Goal: Information Seeking & Learning: Learn about a topic

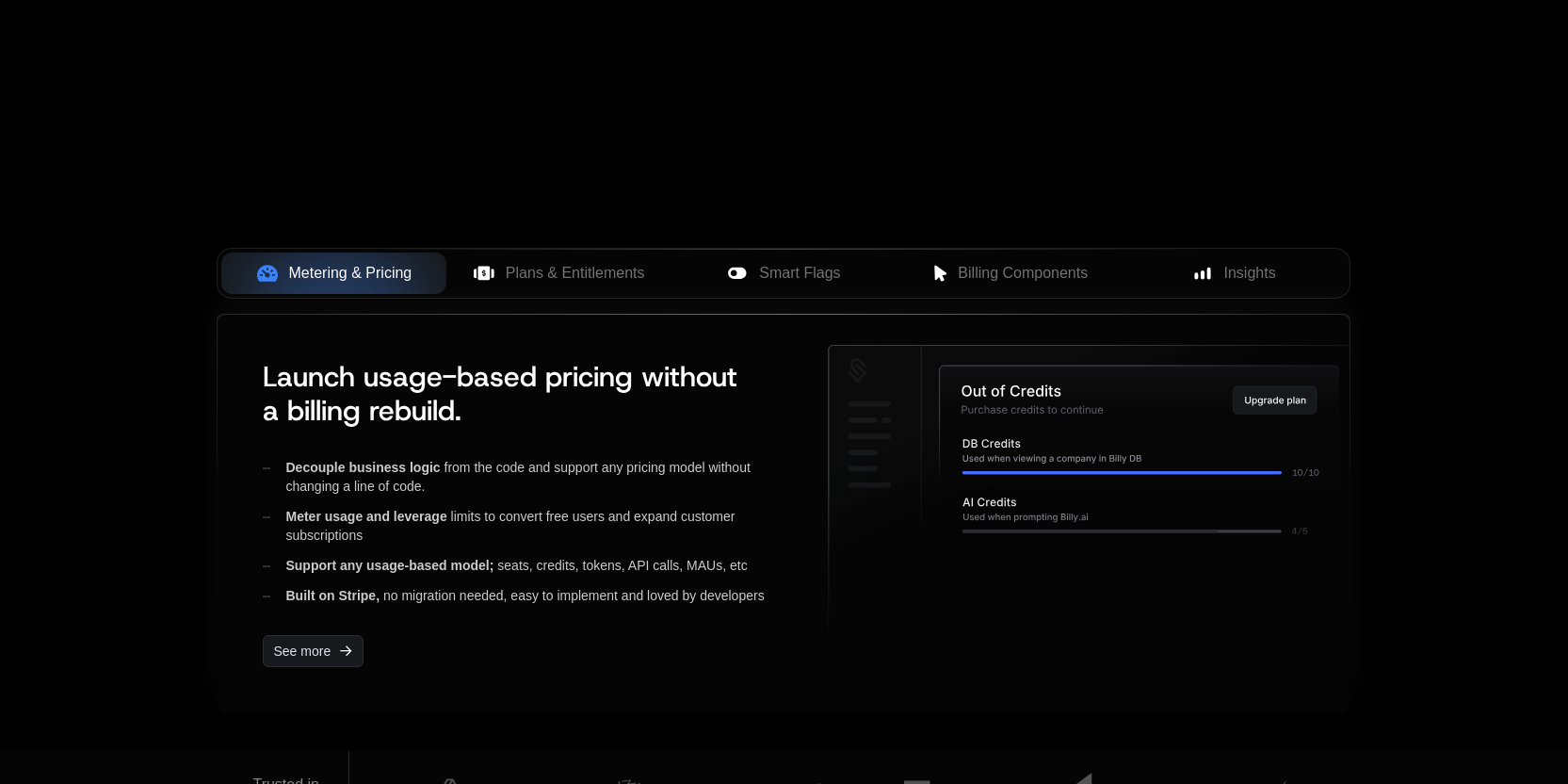
scroll to position [757, 0]
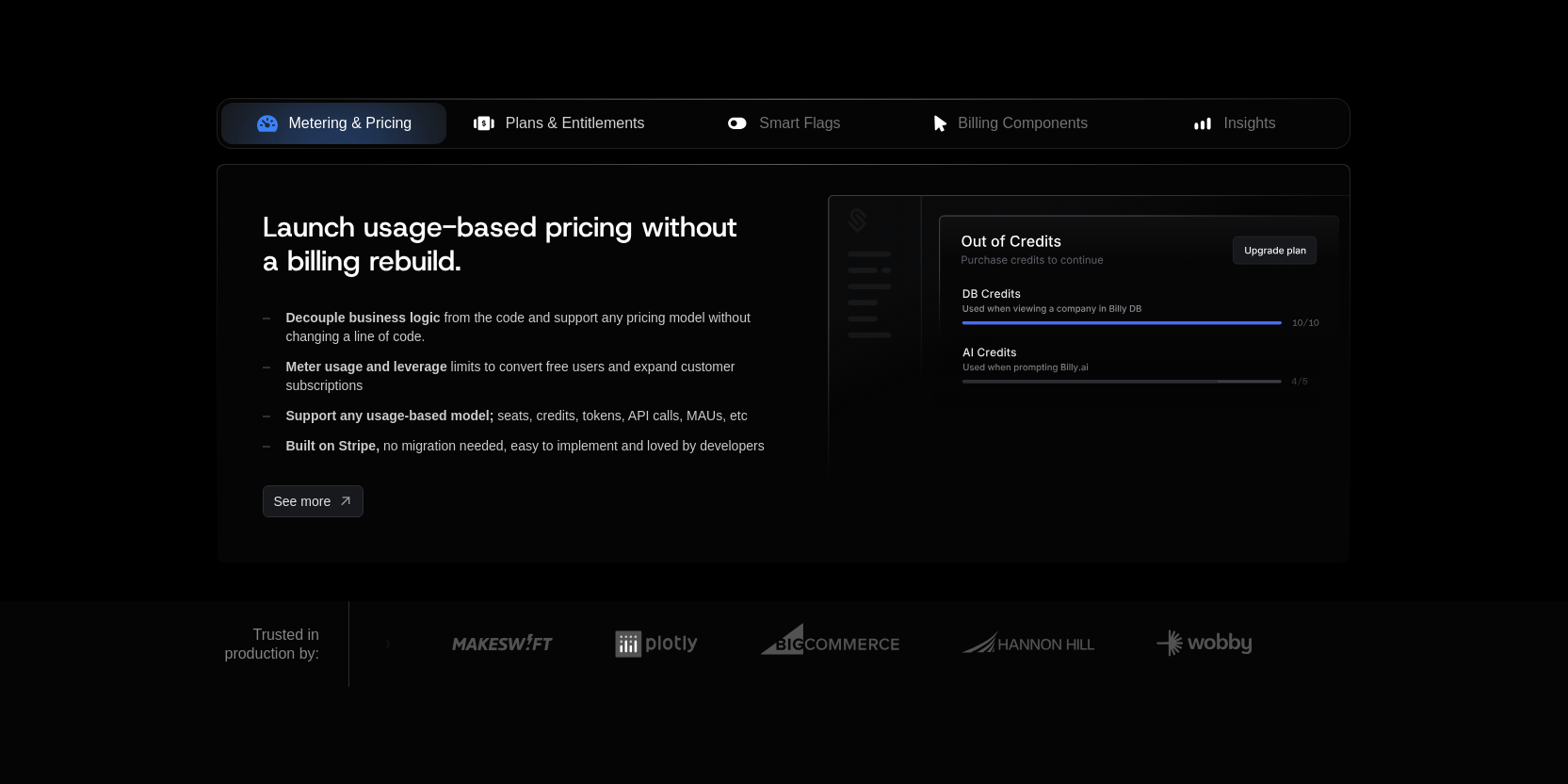
click at [589, 131] on span "Plans & Entitlements" at bounding box center [575, 123] width 140 height 23
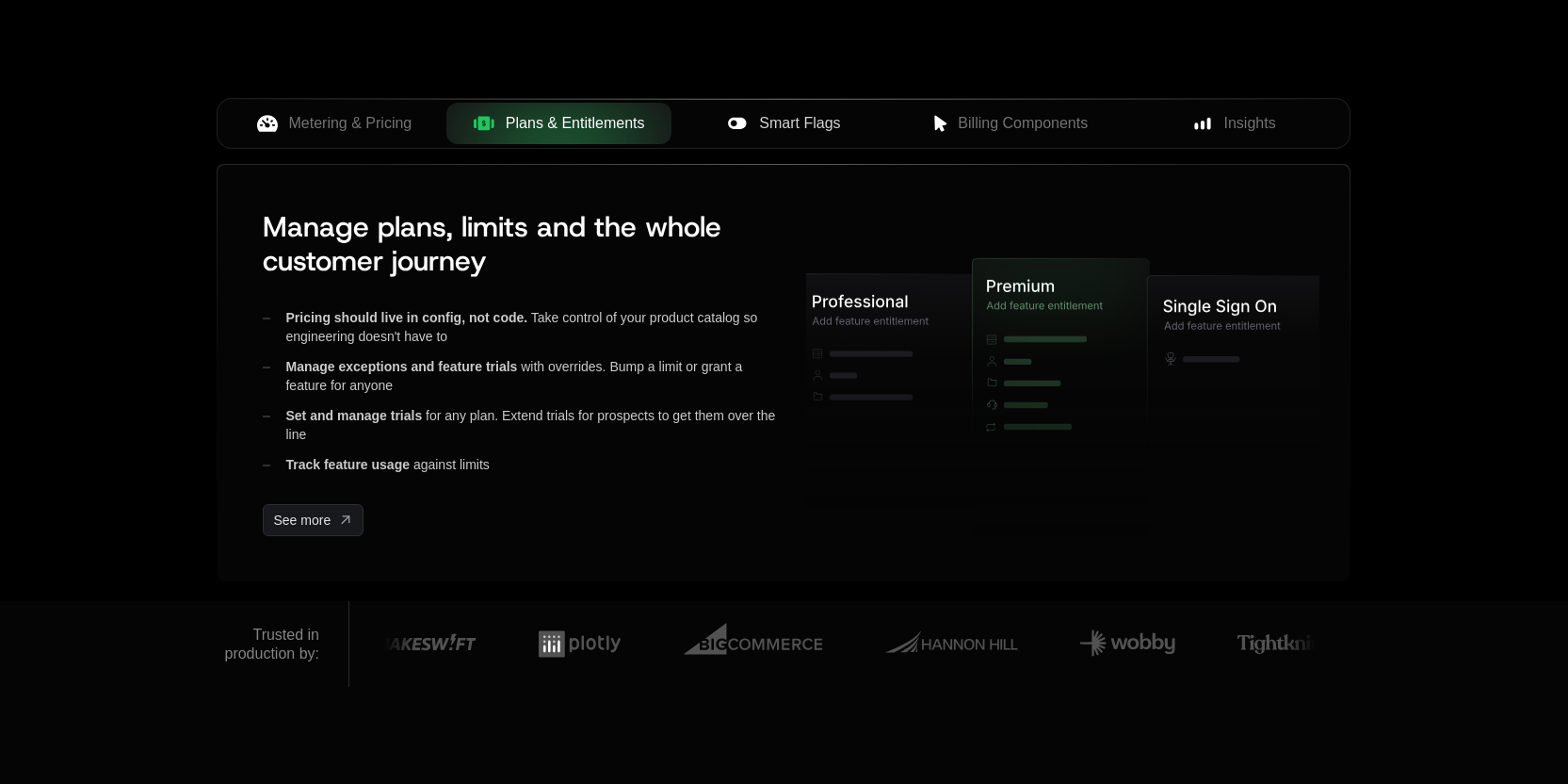
click at [791, 126] on span "Smart Flags" at bounding box center [800, 123] width 81 height 23
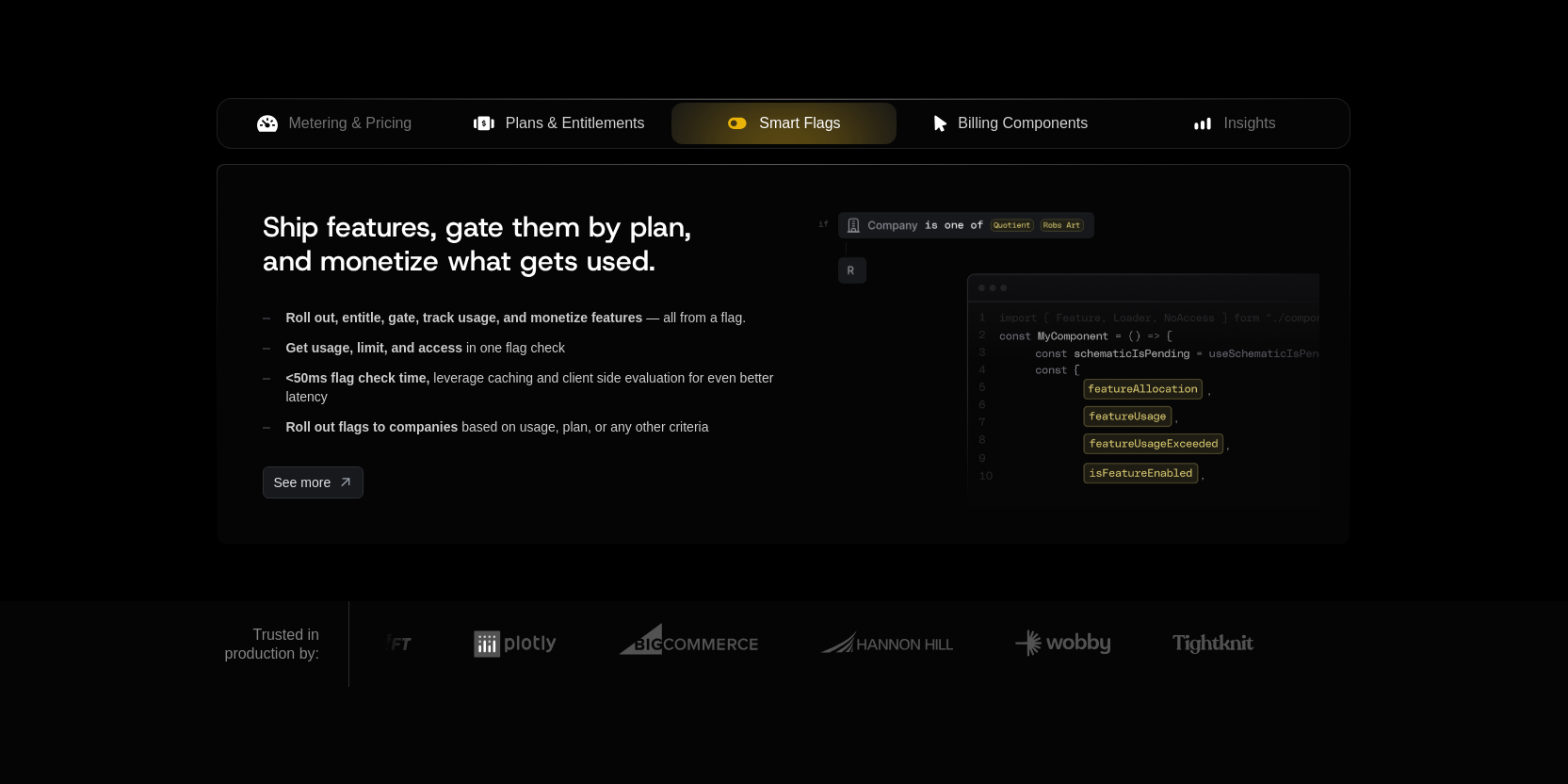
click at [971, 123] on span "Billing Components" at bounding box center [1023, 123] width 130 height 23
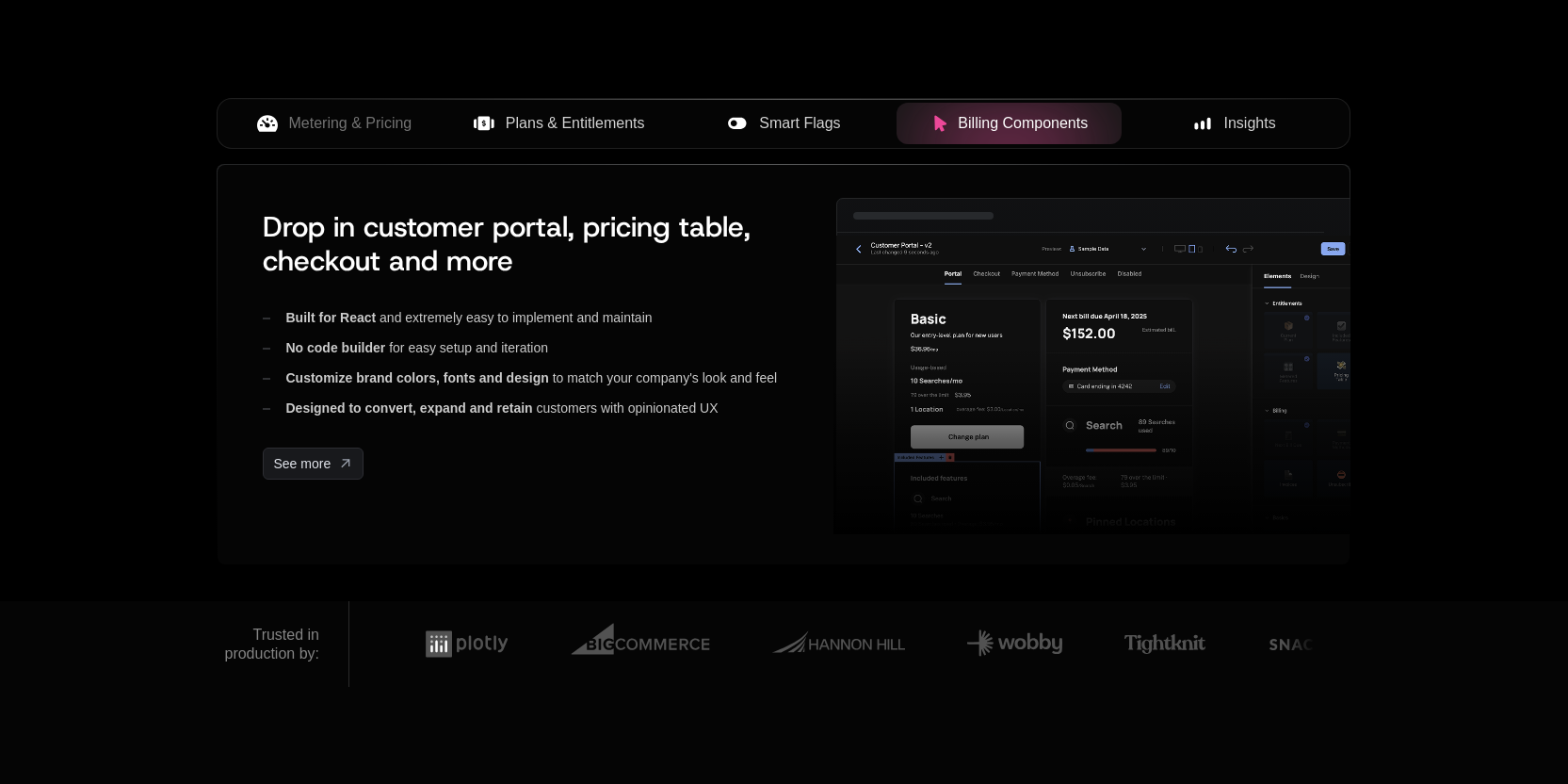
click at [1248, 120] on span "Insights" at bounding box center [1251, 123] width 52 height 23
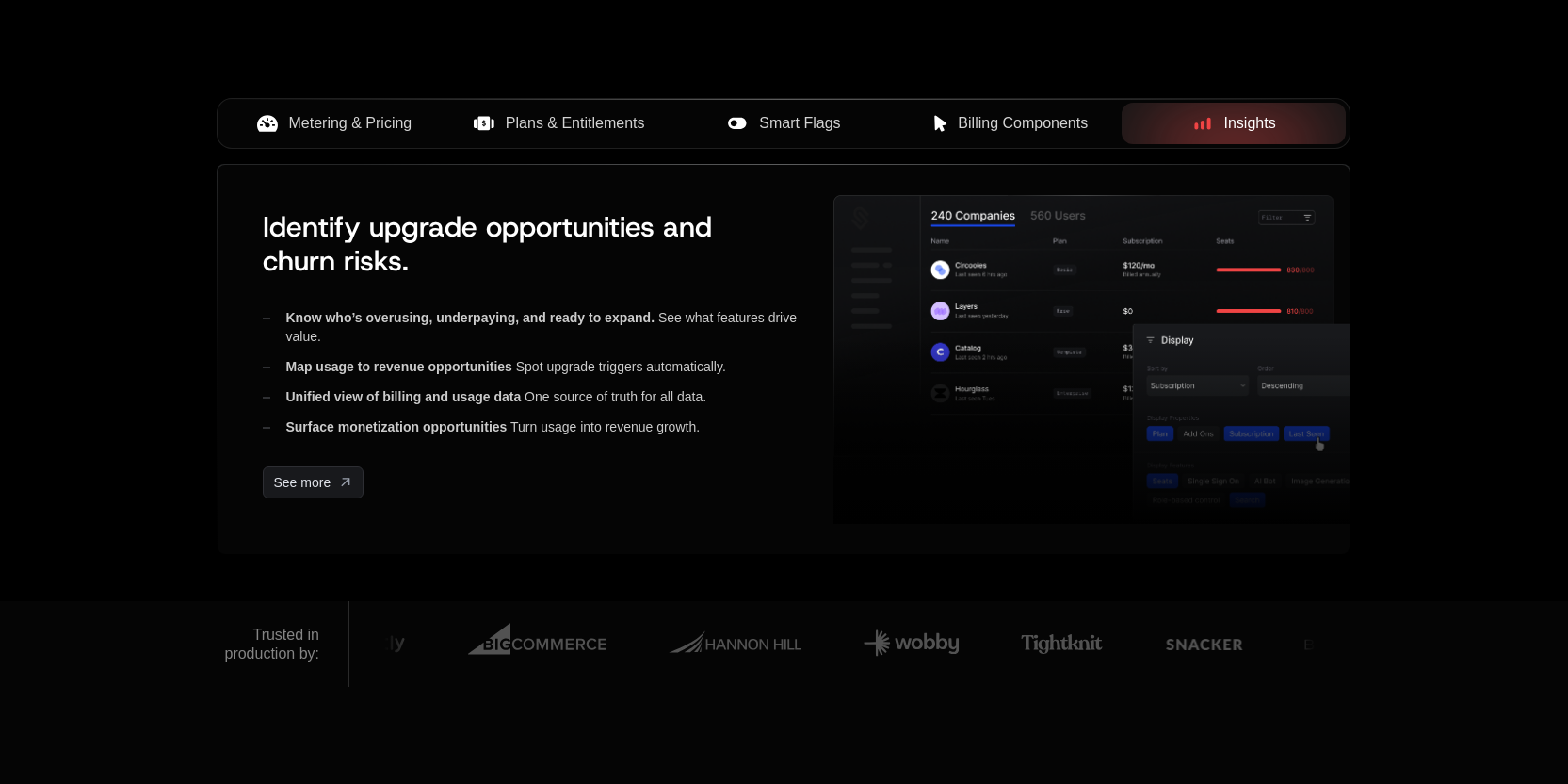
click at [338, 138] on button "Metering & Pricing" at bounding box center [334, 122] width 226 height 41
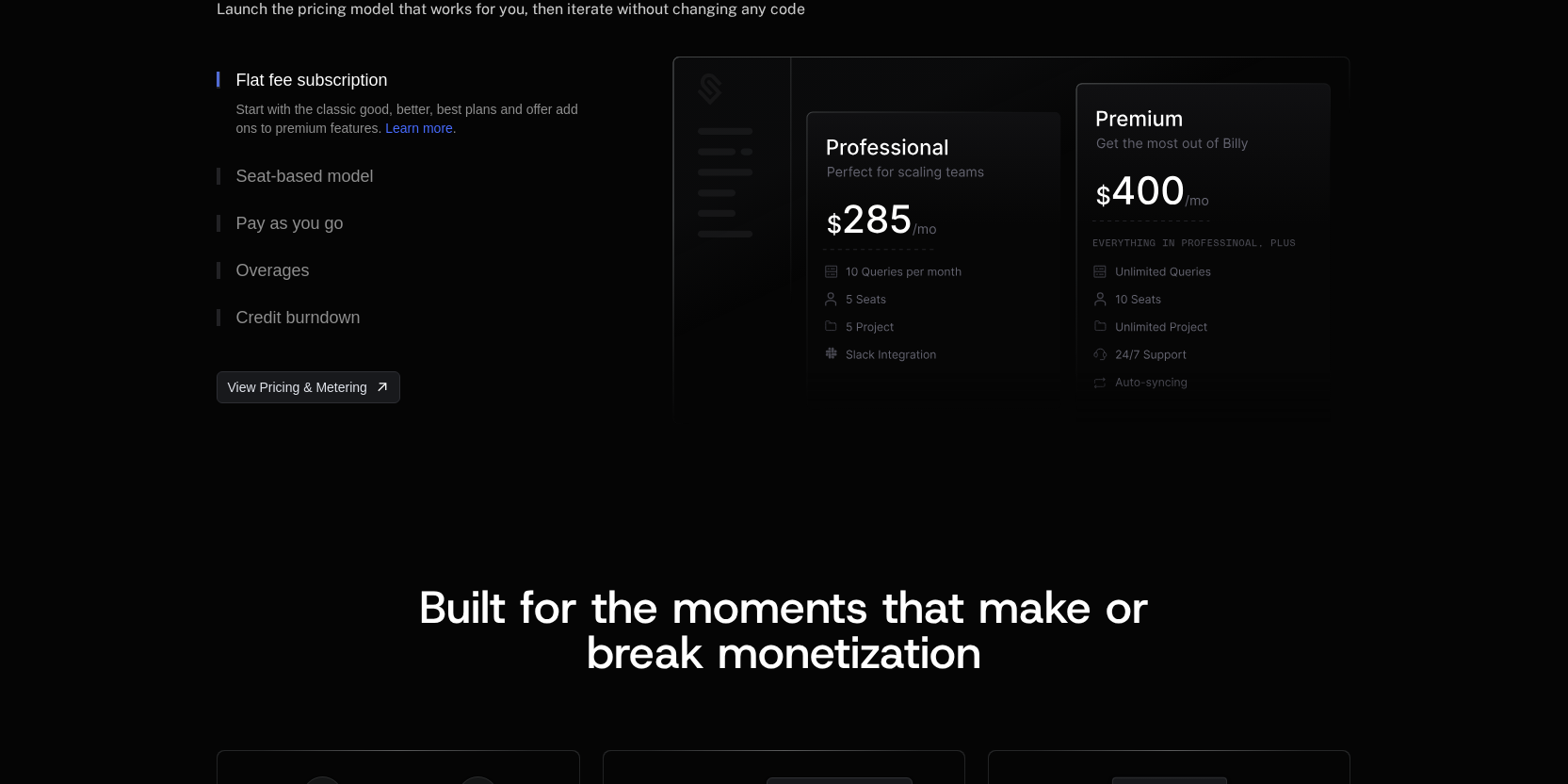
scroll to position [3038, 0]
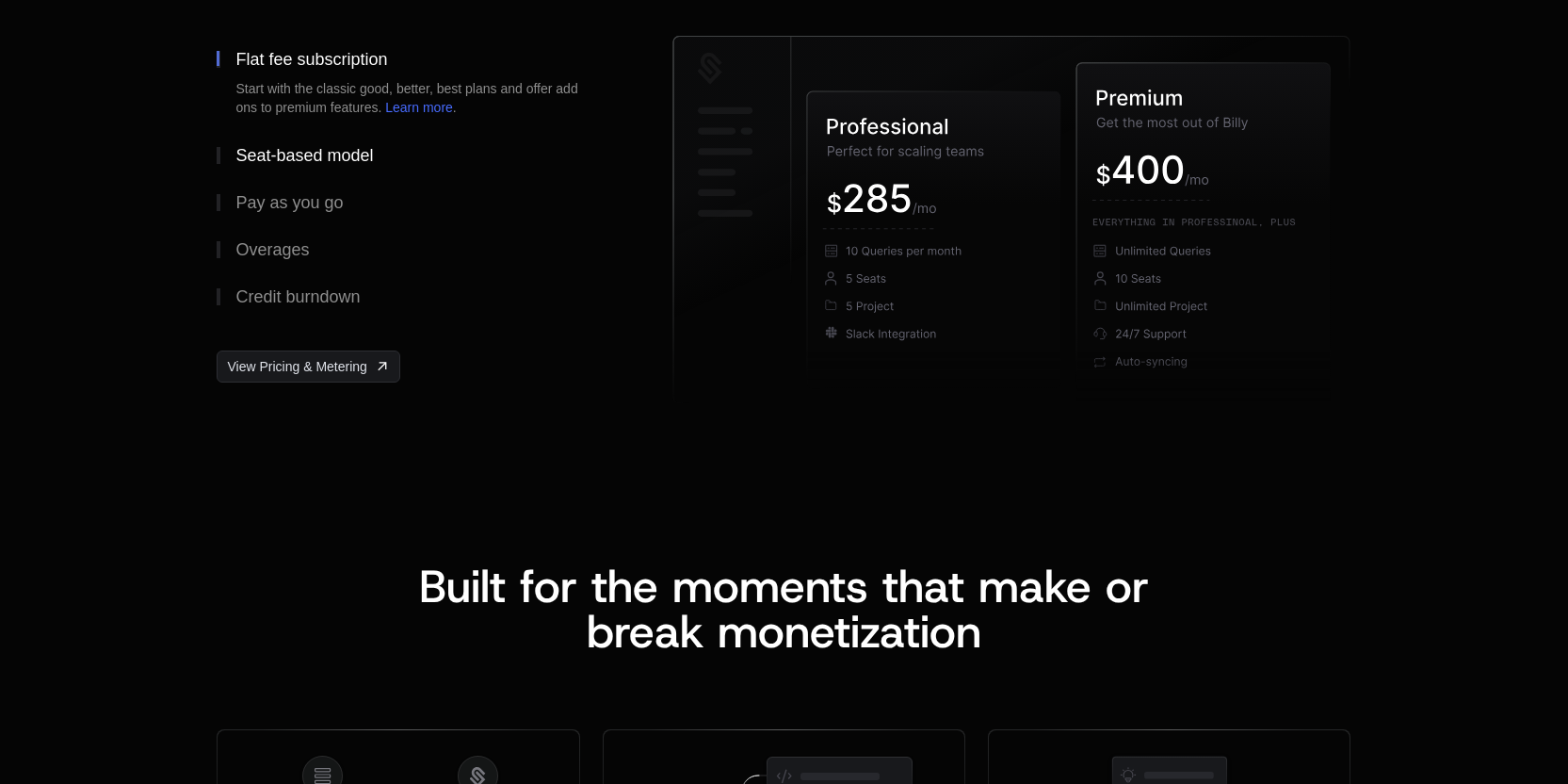
click at [290, 154] on div "Seat-based model" at bounding box center [304, 156] width 138 height 17
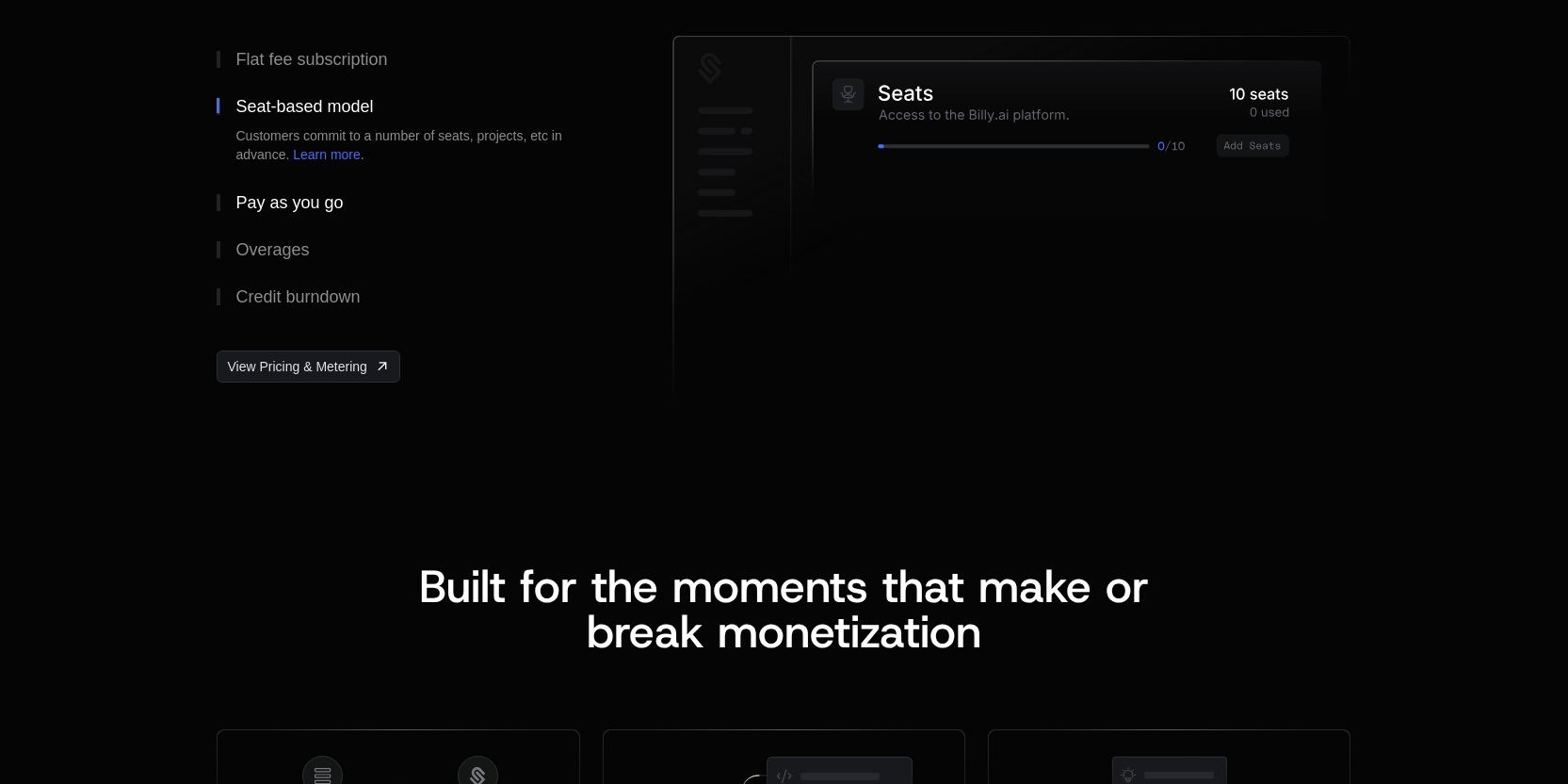
click at [289, 212] on button "Pay as you go" at bounding box center [415, 202] width 396 height 47
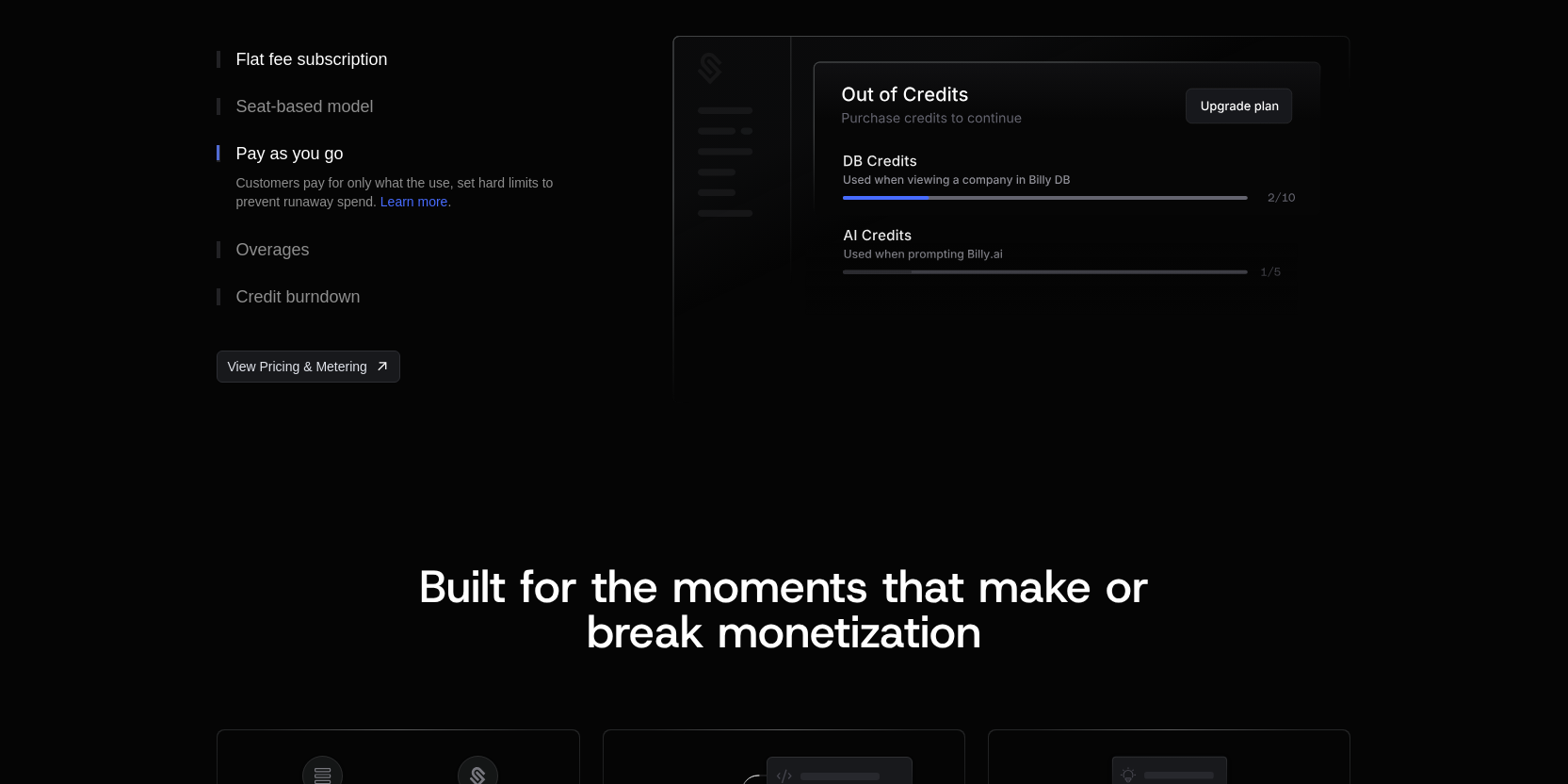
click at [311, 59] on div "Flat fee subscription" at bounding box center [311, 59] width 152 height 17
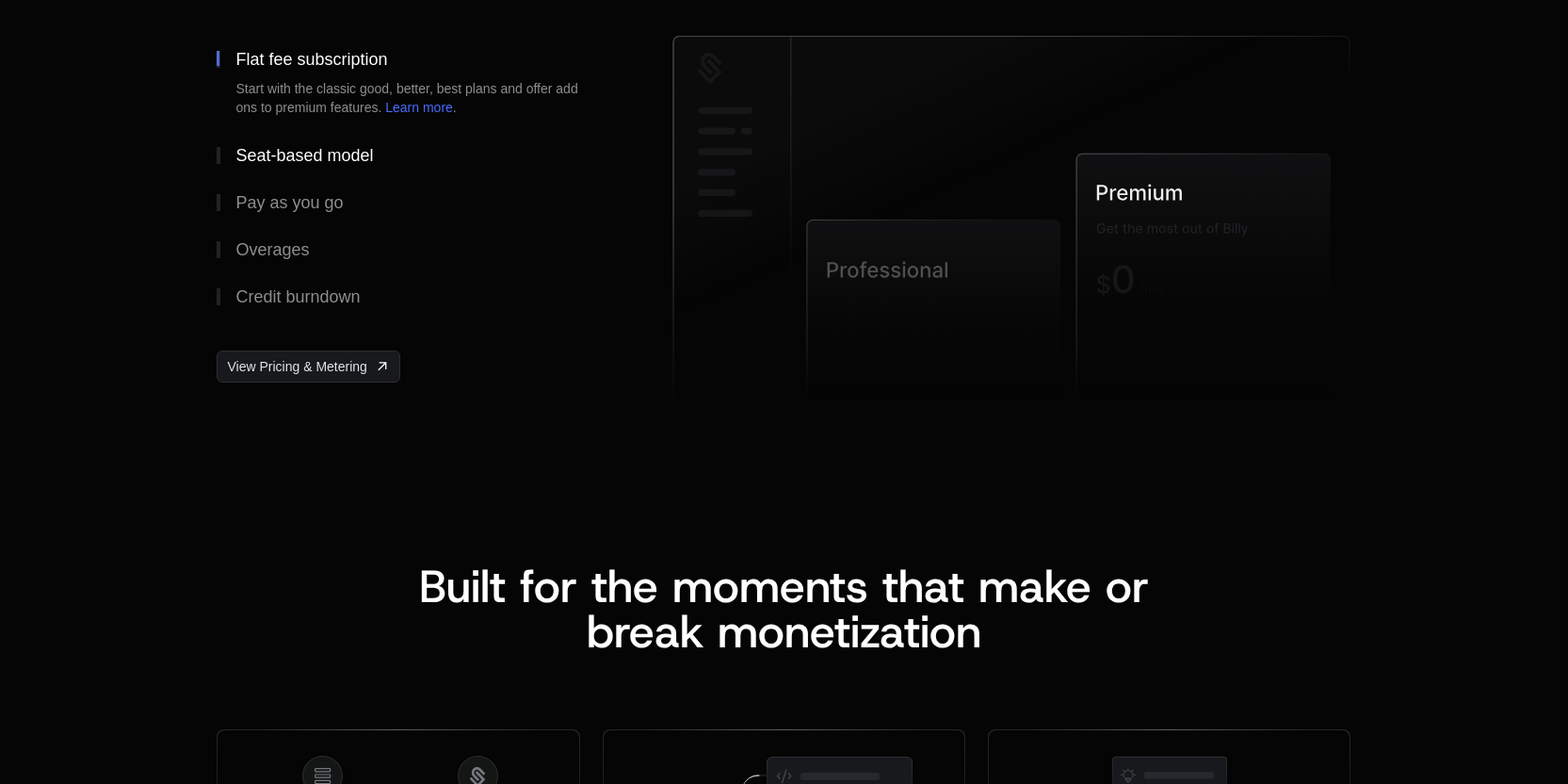
click at [349, 152] on div "Seat-based model" at bounding box center [304, 156] width 138 height 17
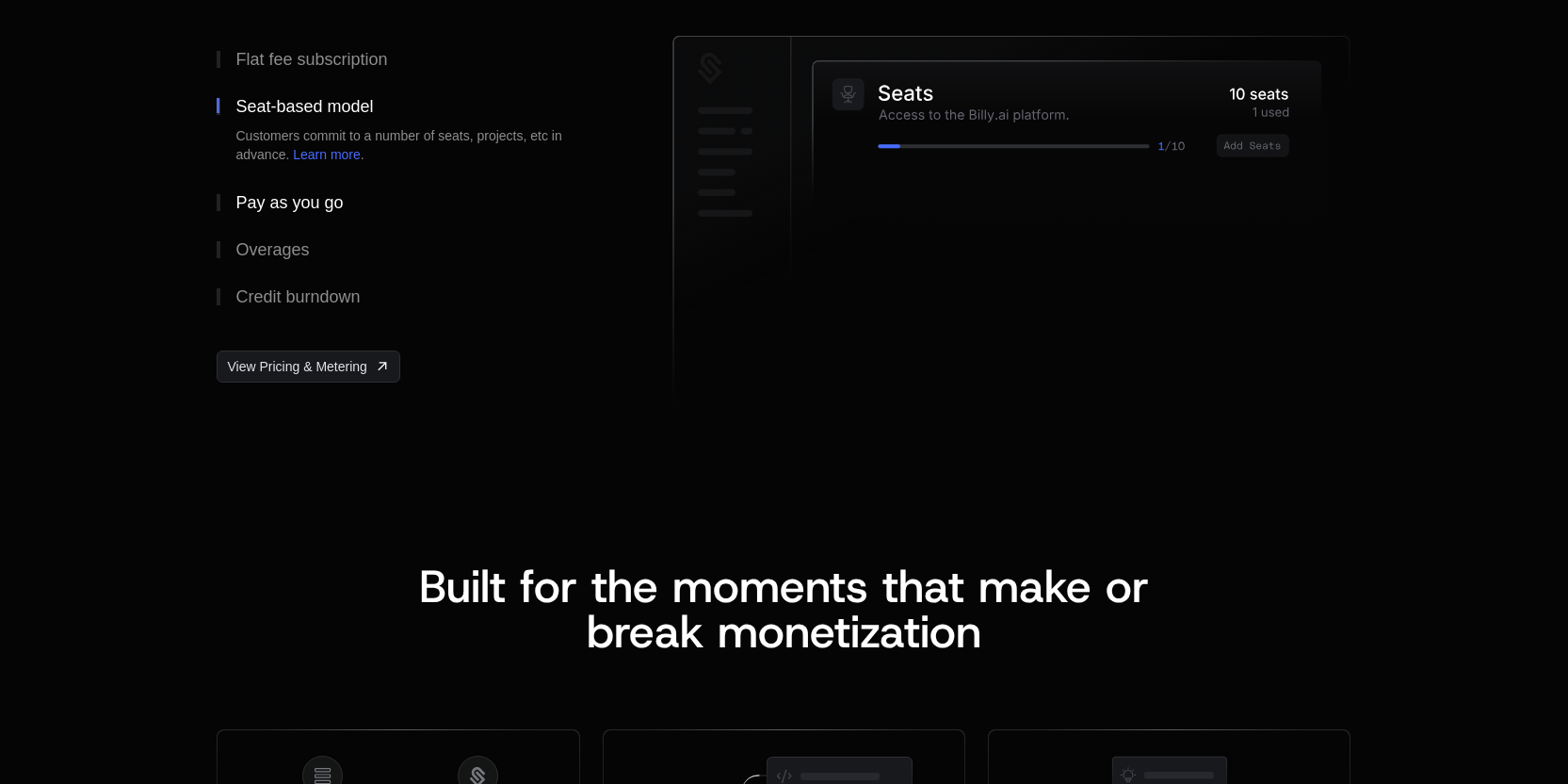
click at [329, 209] on div "Pay as you go" at bounding box center [289, 203] width 107 height 17
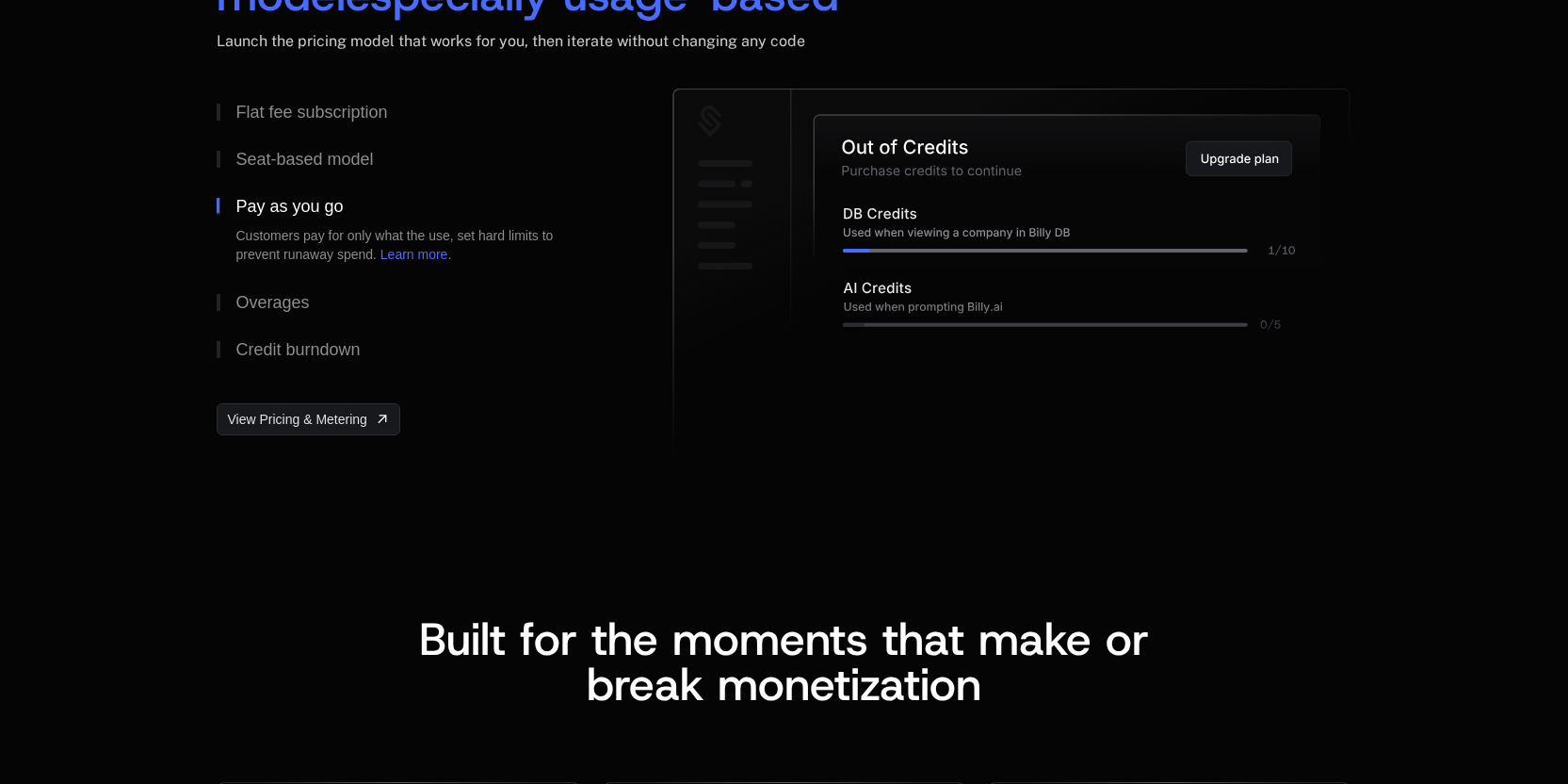
scroll to position [2969, 0]
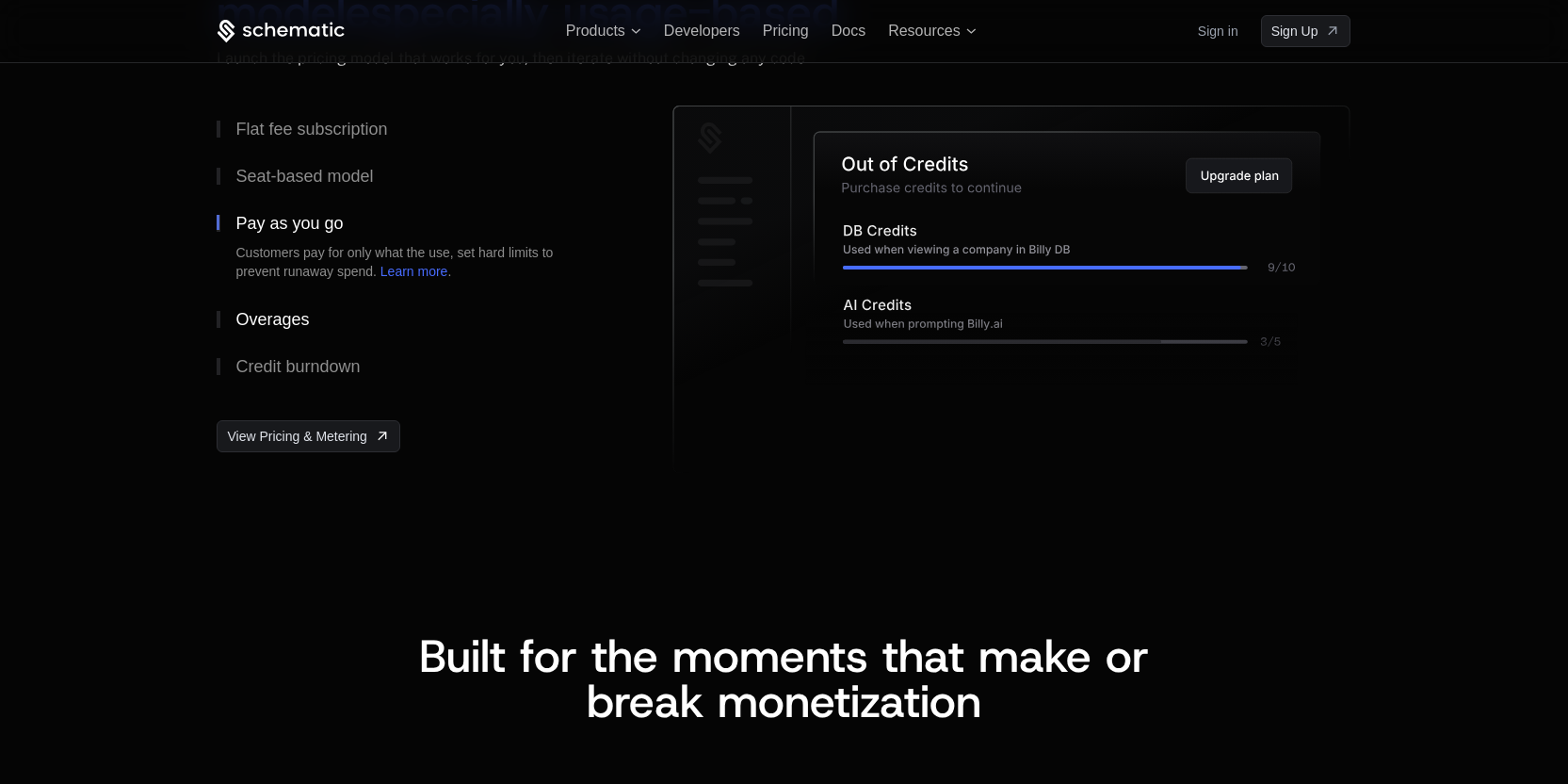
click at [298, 323] on div "Overages" at bounding box center [271, 319] width 74 height 17
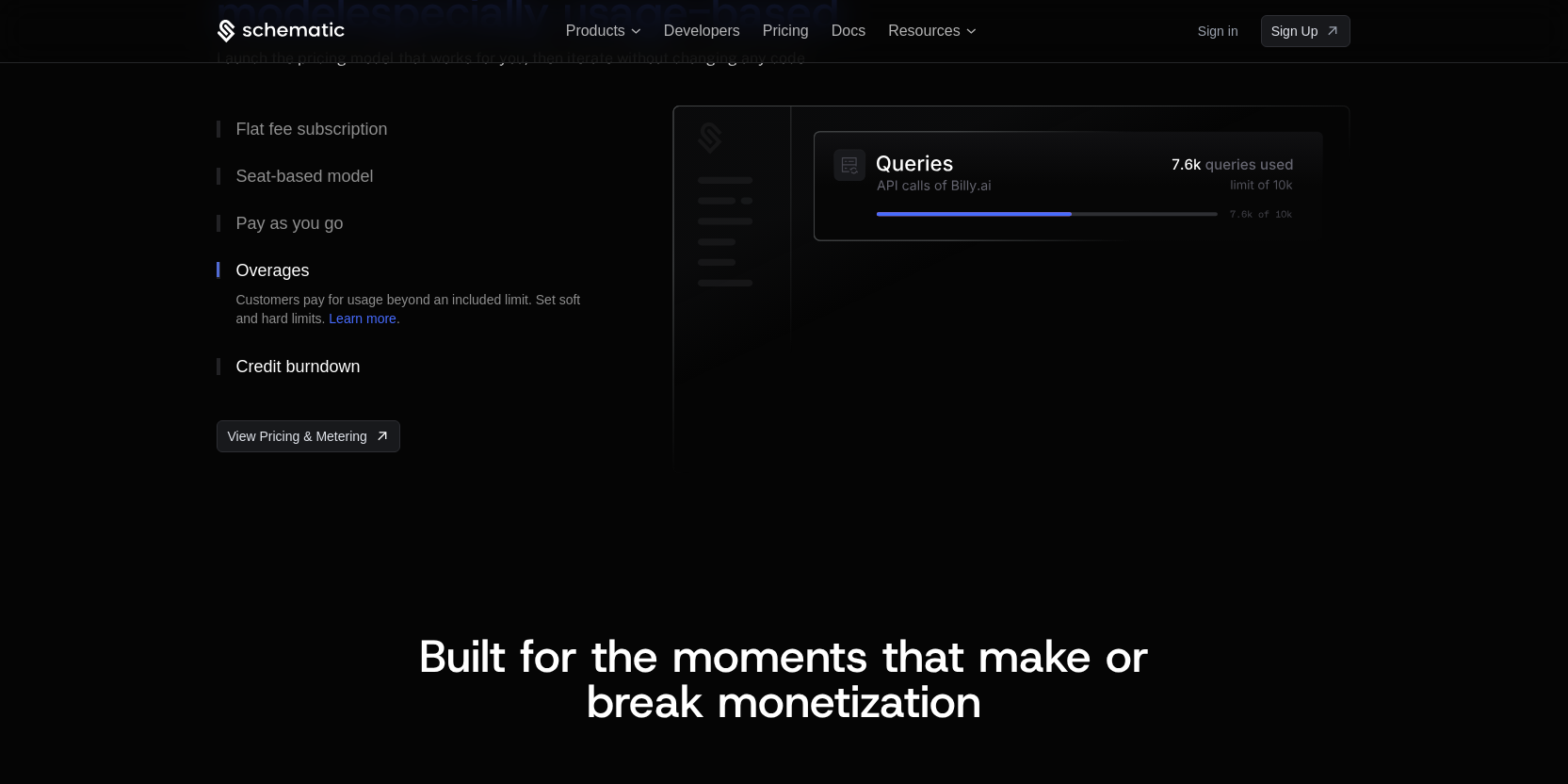
click at [291, 359] on div "Credit burndown" at bounding box center [297, 367] width 124 height 17
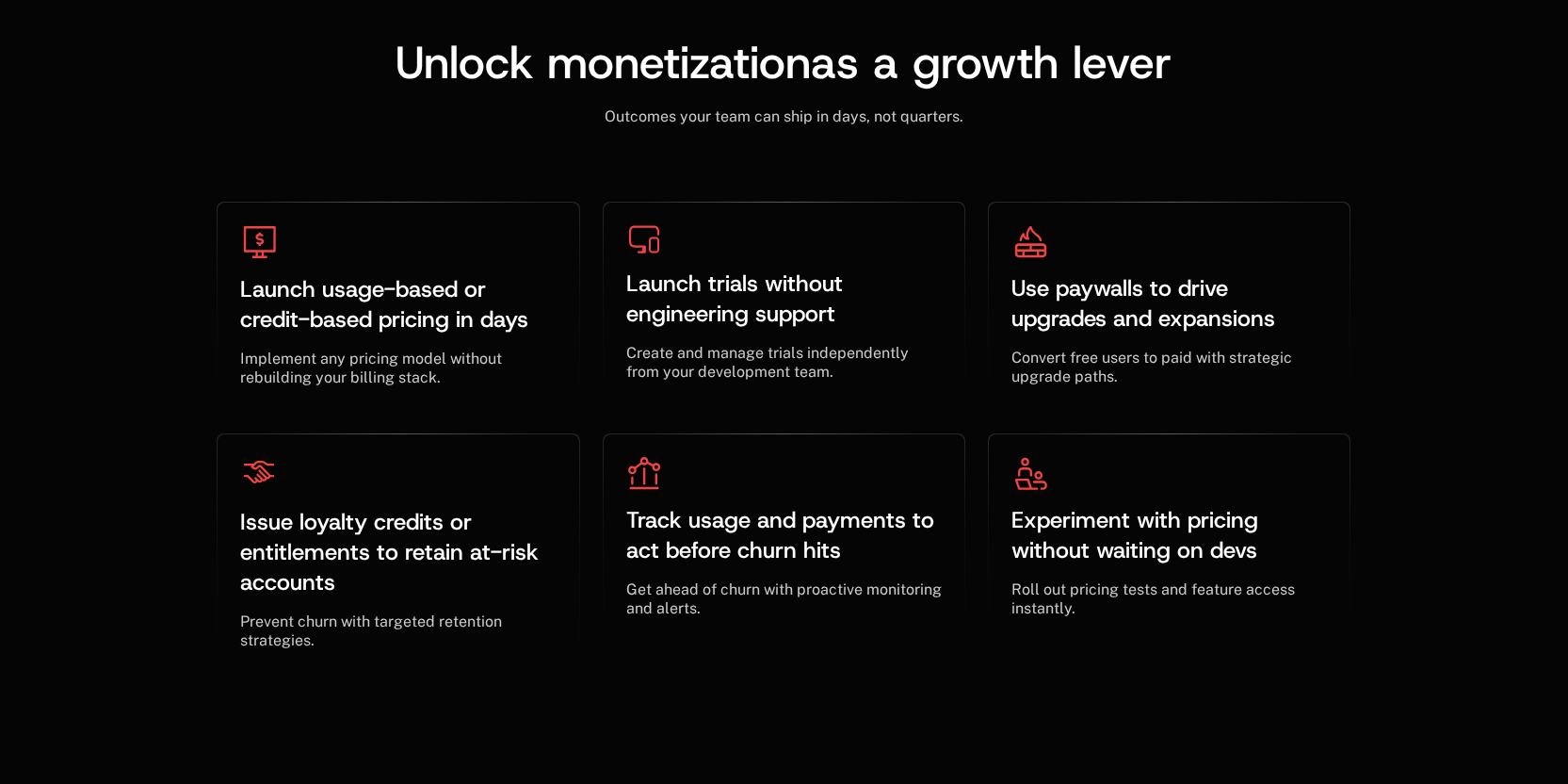
scroll to position [5686, 0]
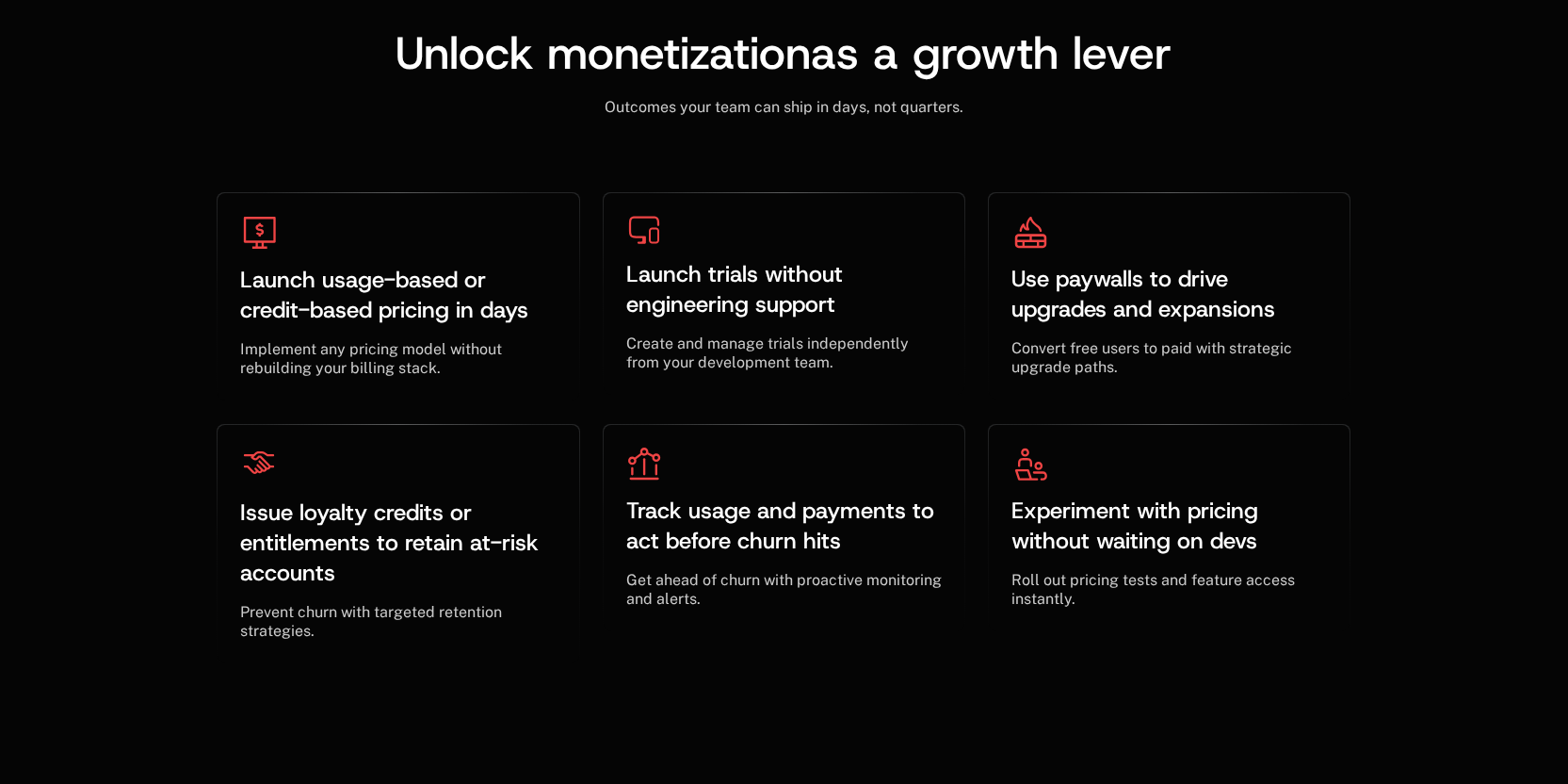
scroll to position [5686, 0]
